Goal: Task Accomplishment & Management: Manage account settings

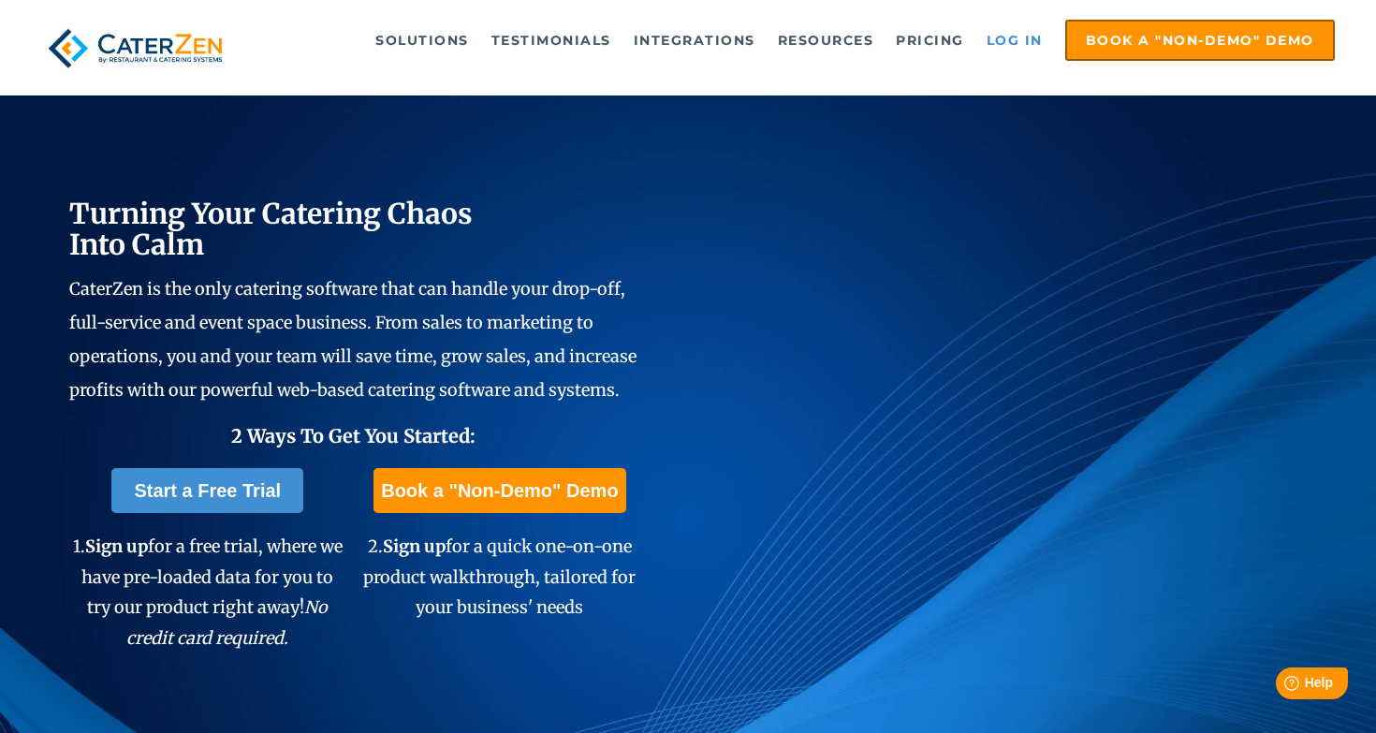
click at [1022, 35] on link "Log in" at bounding box center [1014, 40] width 75 height 37
click at [1017, 35] on link "Log in" at bounding box center [1014, 40] width 75 height 37
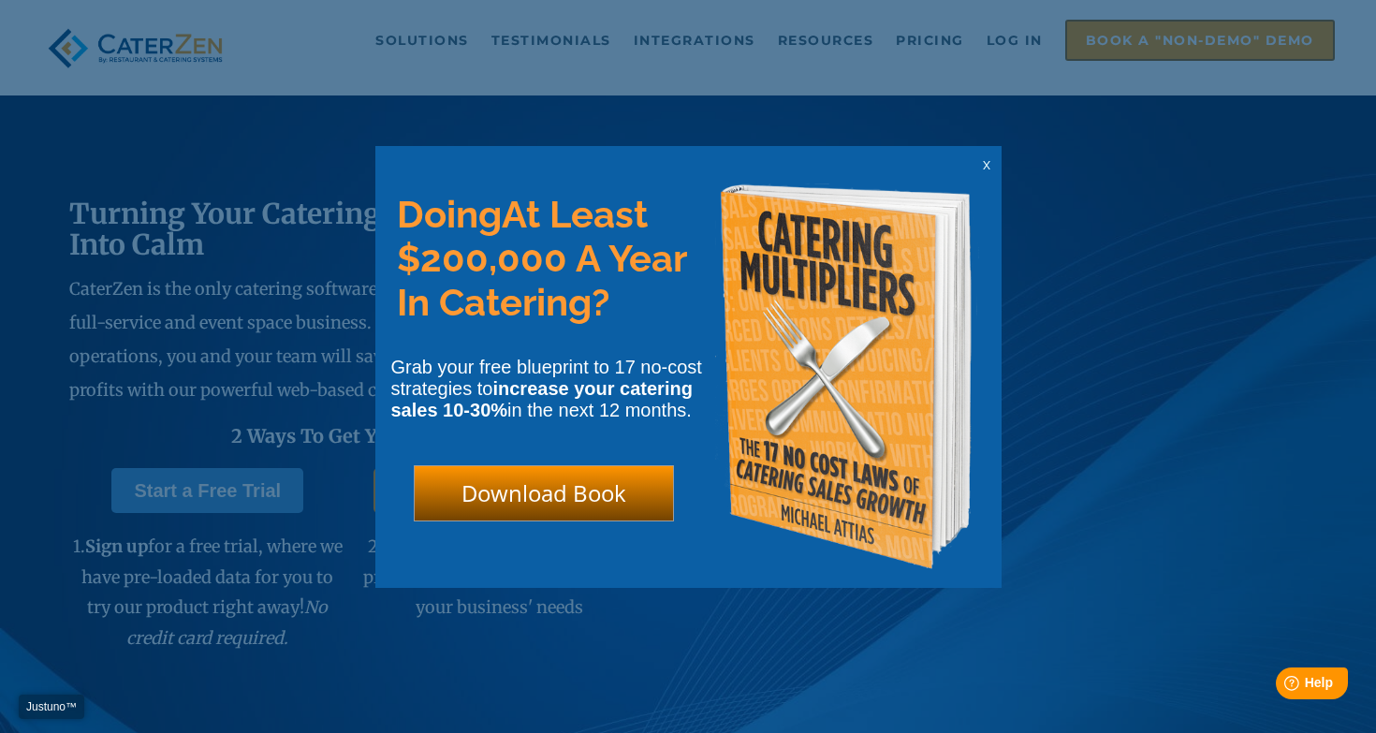
click at [987, 171] on span "x" at bounding box center [986, 164] width 7 height 18
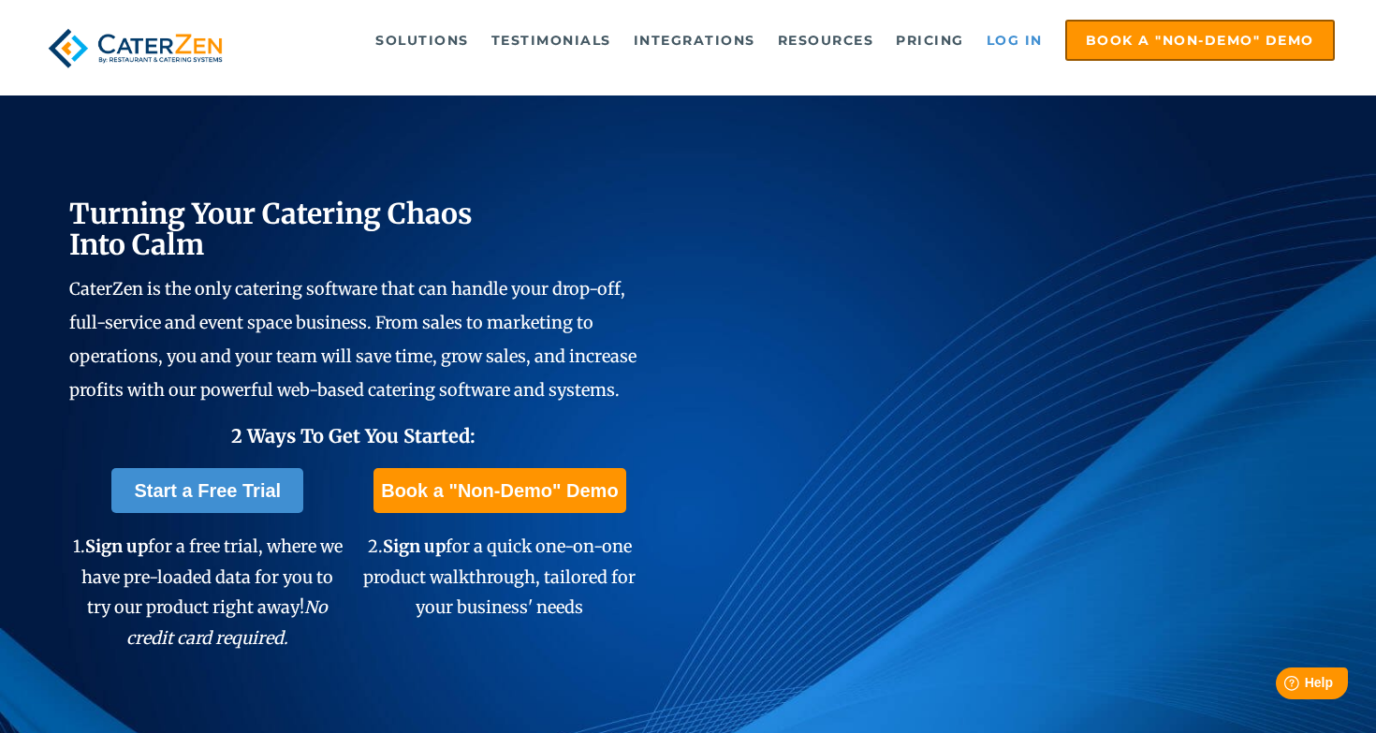
click at [1014, 40] on link "Log in" at bounding box center [1014, 40] width 75 height 37
click at [1016, 37] on link "Log in" at bounding box center [1014, 40] width 75 height 37
click at [1020, 40] on link "Log in" at bounding box center [1014, 40] width 75 height 37
